Goal: Find contact information: Find contact information

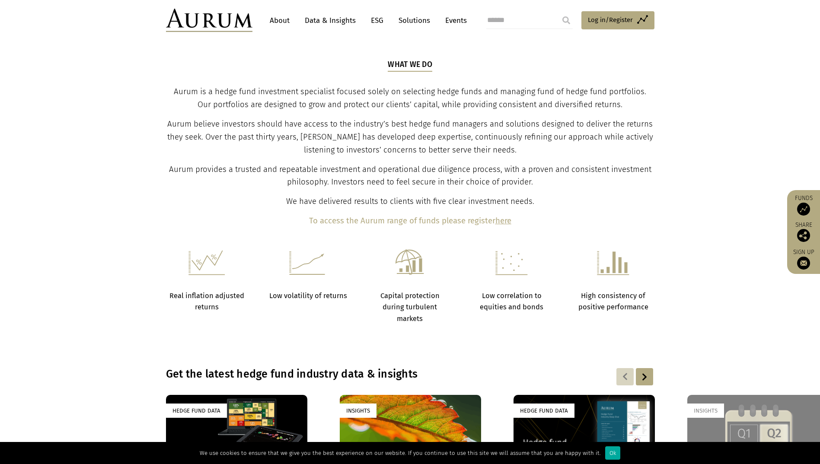
scroll to position [746, 0]
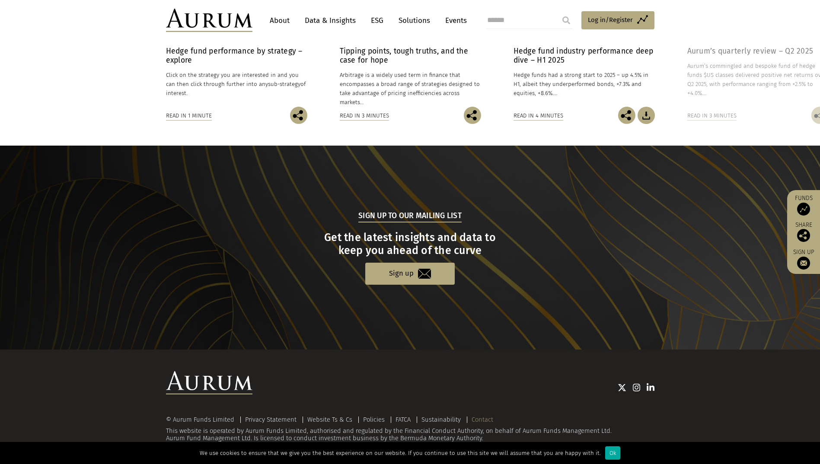
click at [488, 422] on link "Contact" at bounding box center [483, 420] width 22 height 8
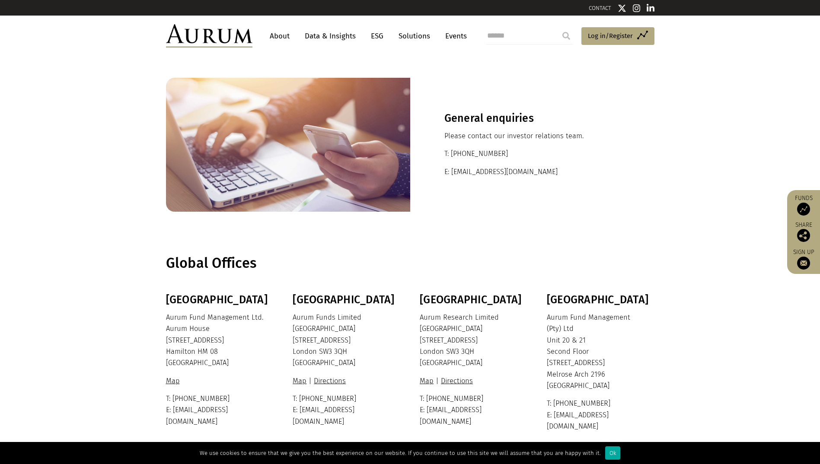
click at [287, 39] on link "About" at bounding box center [279, 36] width 29 height 16
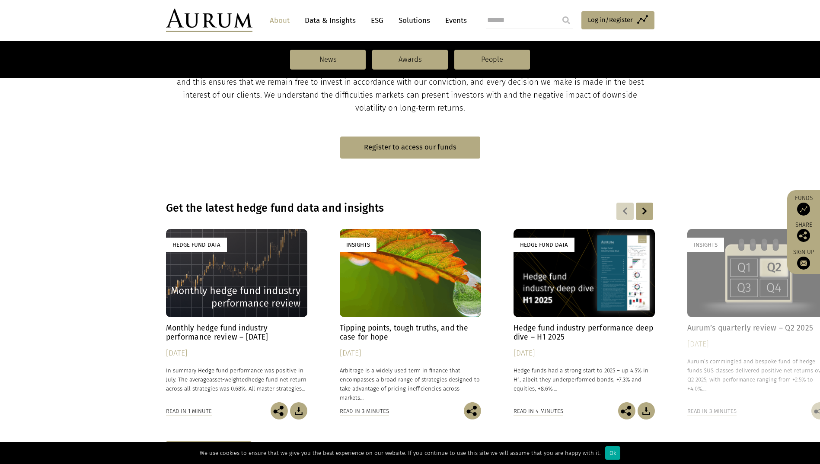
scroll to position [307, 0]
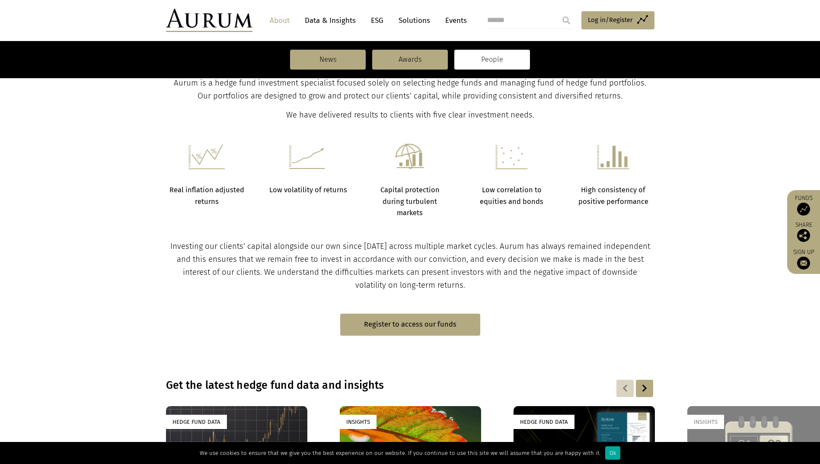
click at [483, 62] on link "People" at bounding box center [492, 60] width 76 height 20
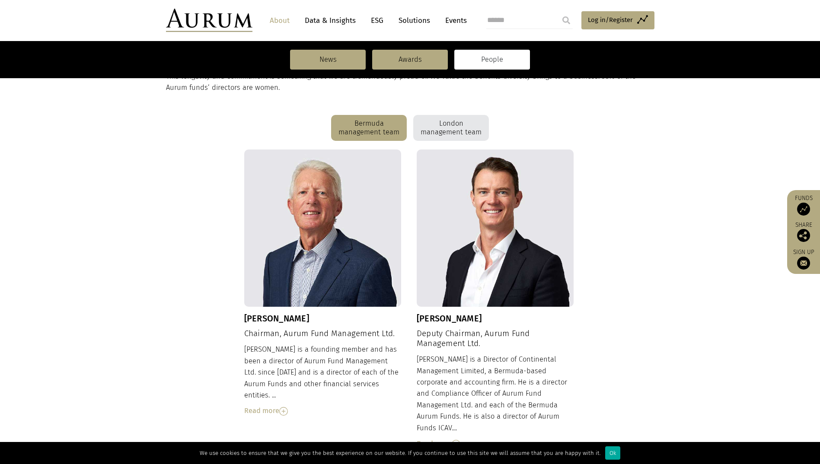
scroll to position [216, 0]
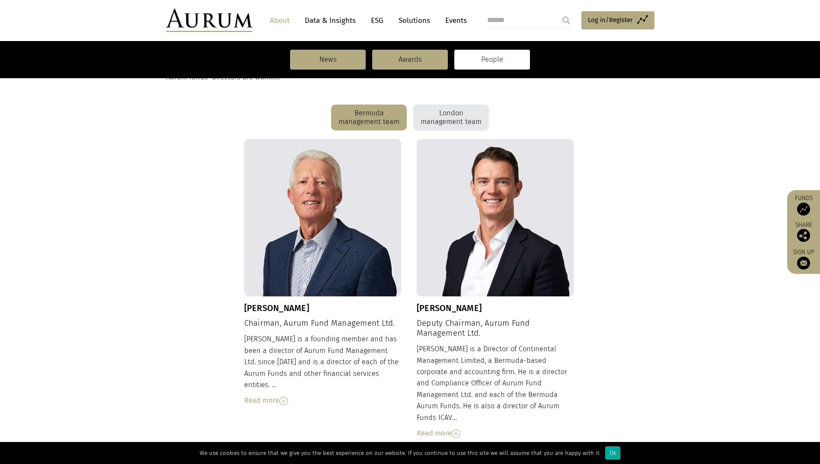
click at [451, 114] on div "London management team" at bounding box center [451, 118] width 76 height 26
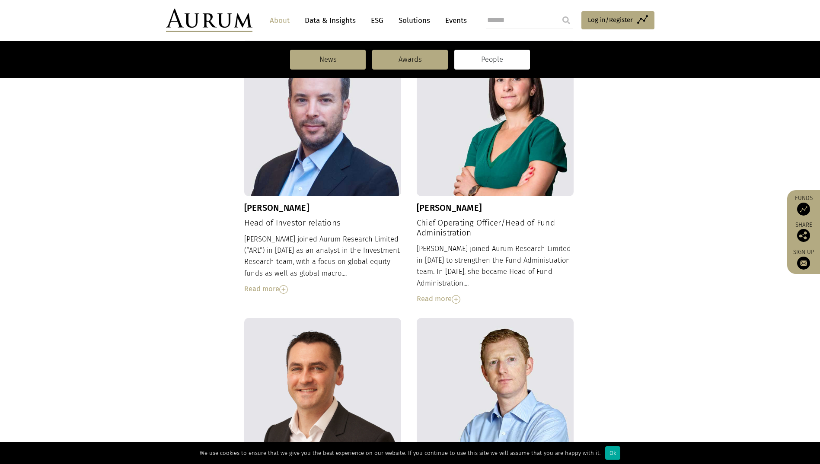
scroll to position [648, 0]
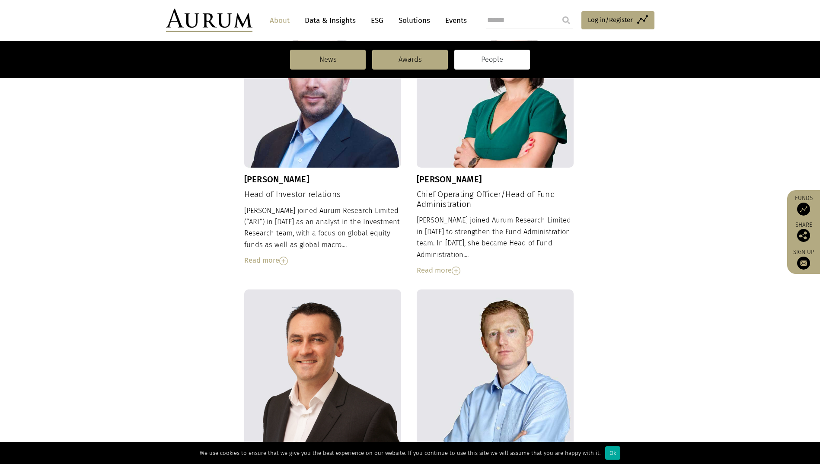
click at [254, 255] on div "Read more" at bounding box center [322, 260] width 157 height 11
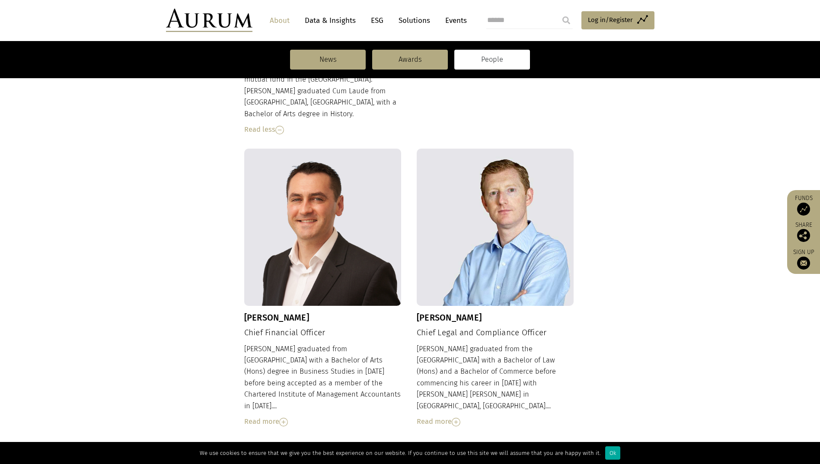
scroll to position [951, 0]
drag, startPoint x: 609, startPoint y: 452, endPoint x: 530, endPoint y: 400, distance: 94.4
click at [609, 452] on div "Ok" at bounding box center [612, 453] width 15 height 13
